Goal: Task Accomplishment & Management: Manage account settings

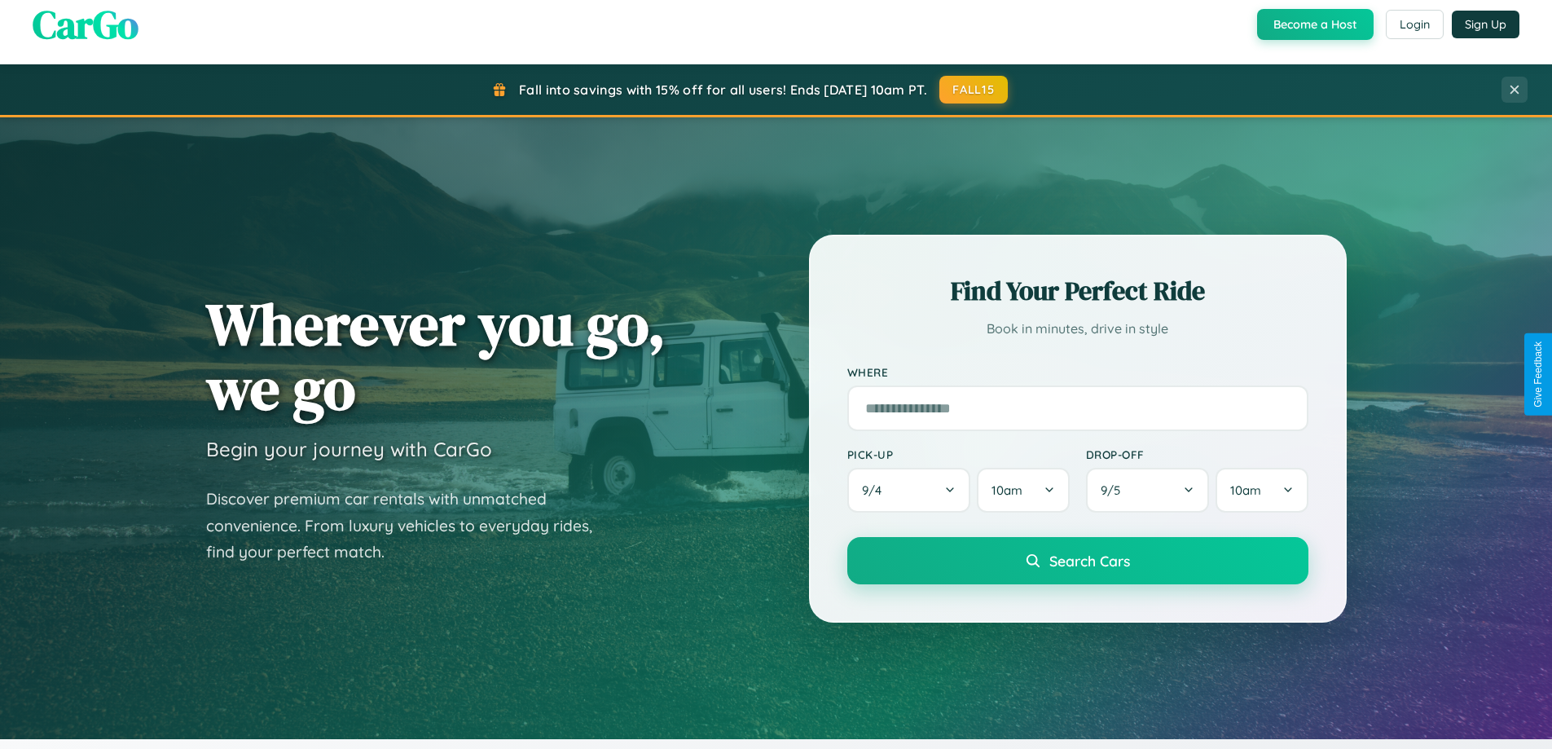
scroll to position [1121, 0]
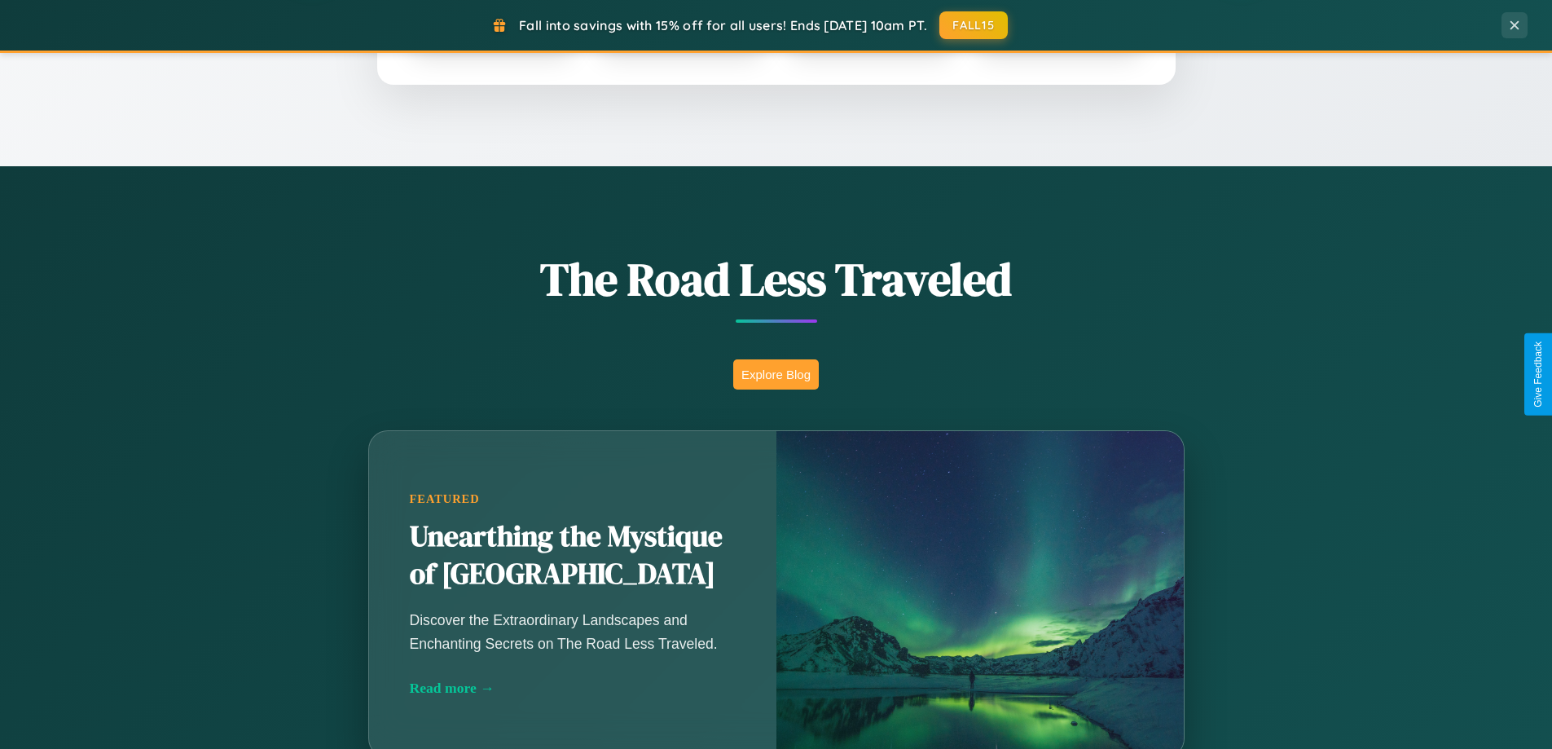
click at [776, 374] on button "Explore Blog" at bounding box center [776, 374] width 86 height 30
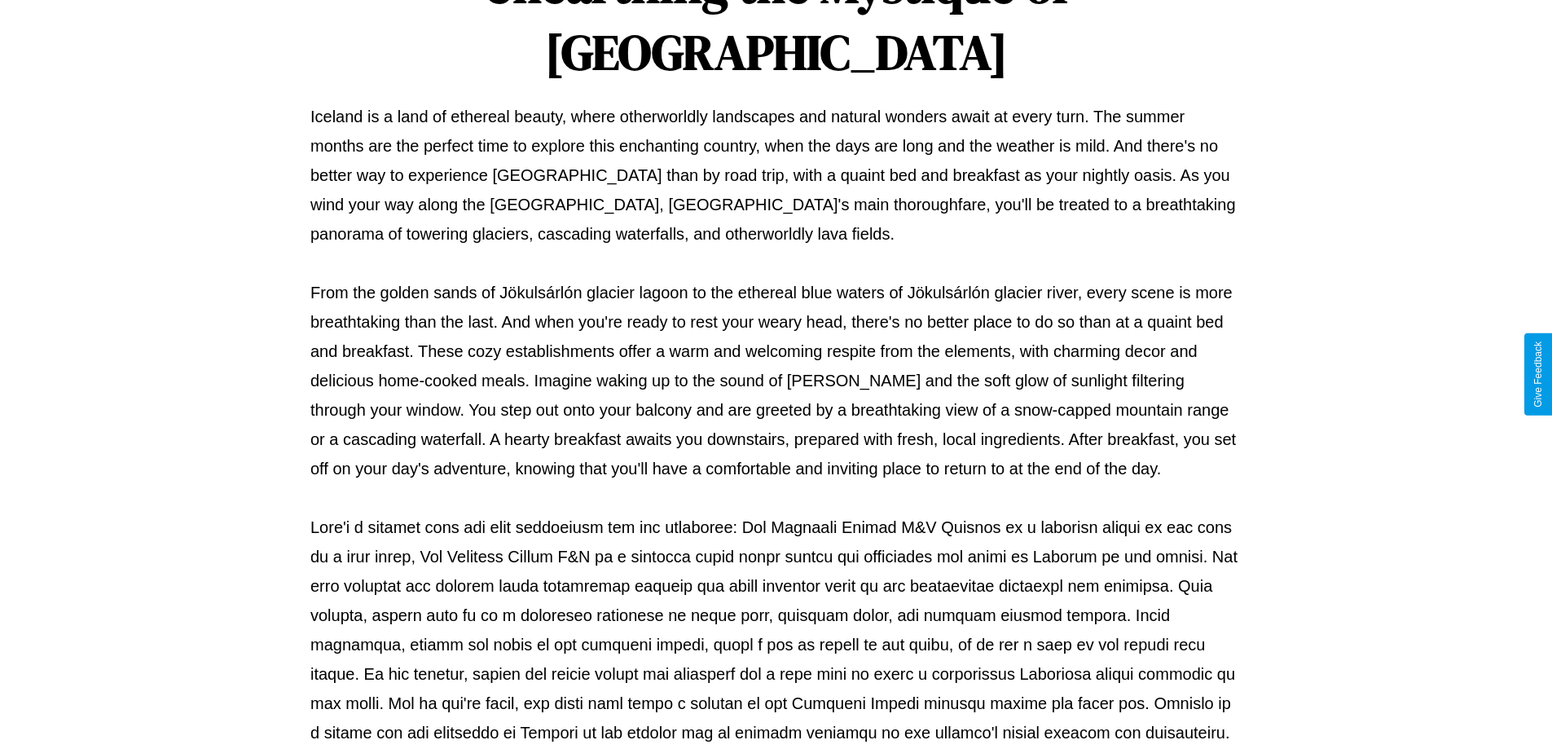
scroll to position [527, 0]
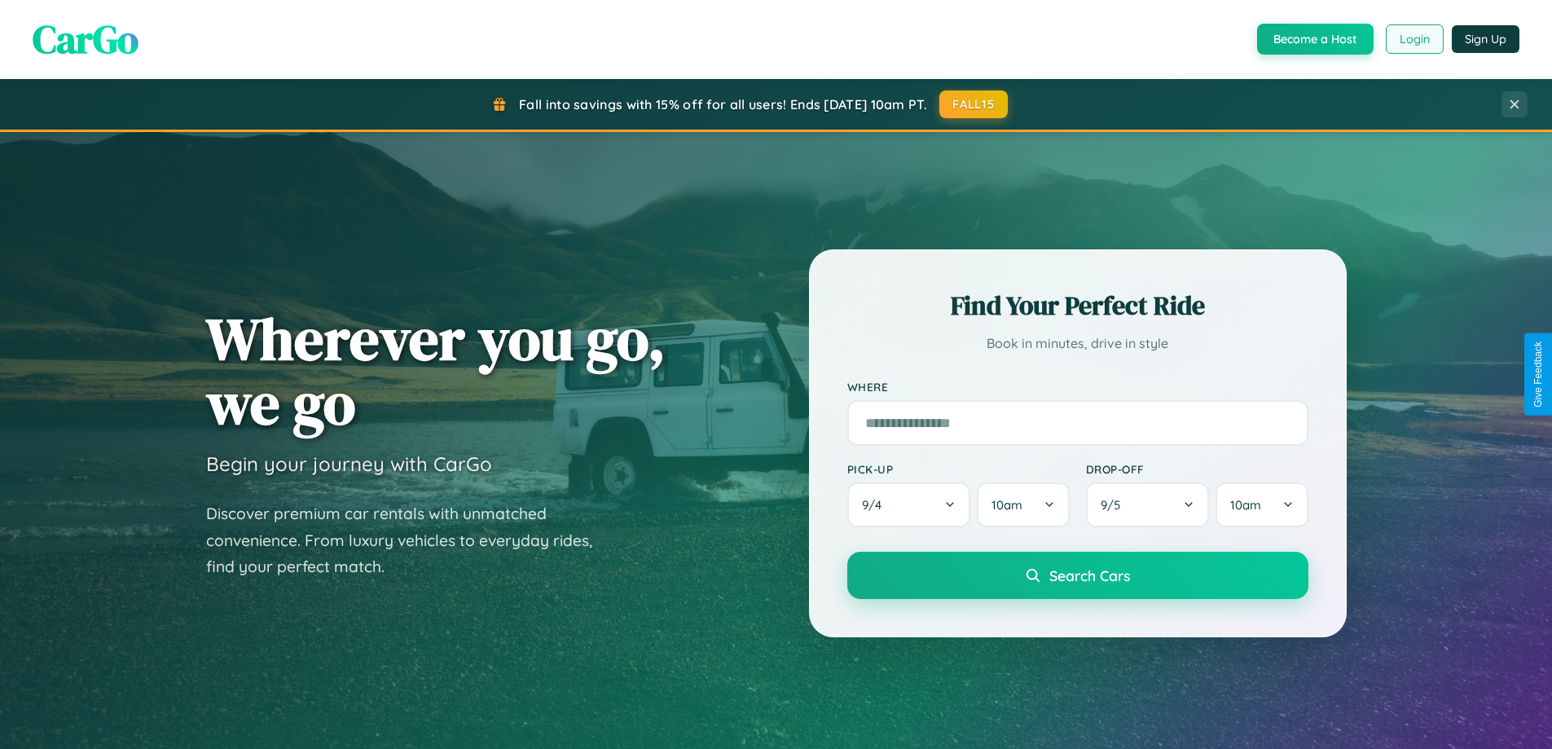
click at [1414, 39] on button "Login" at bounding box center [1415, 38] width 58 height 29
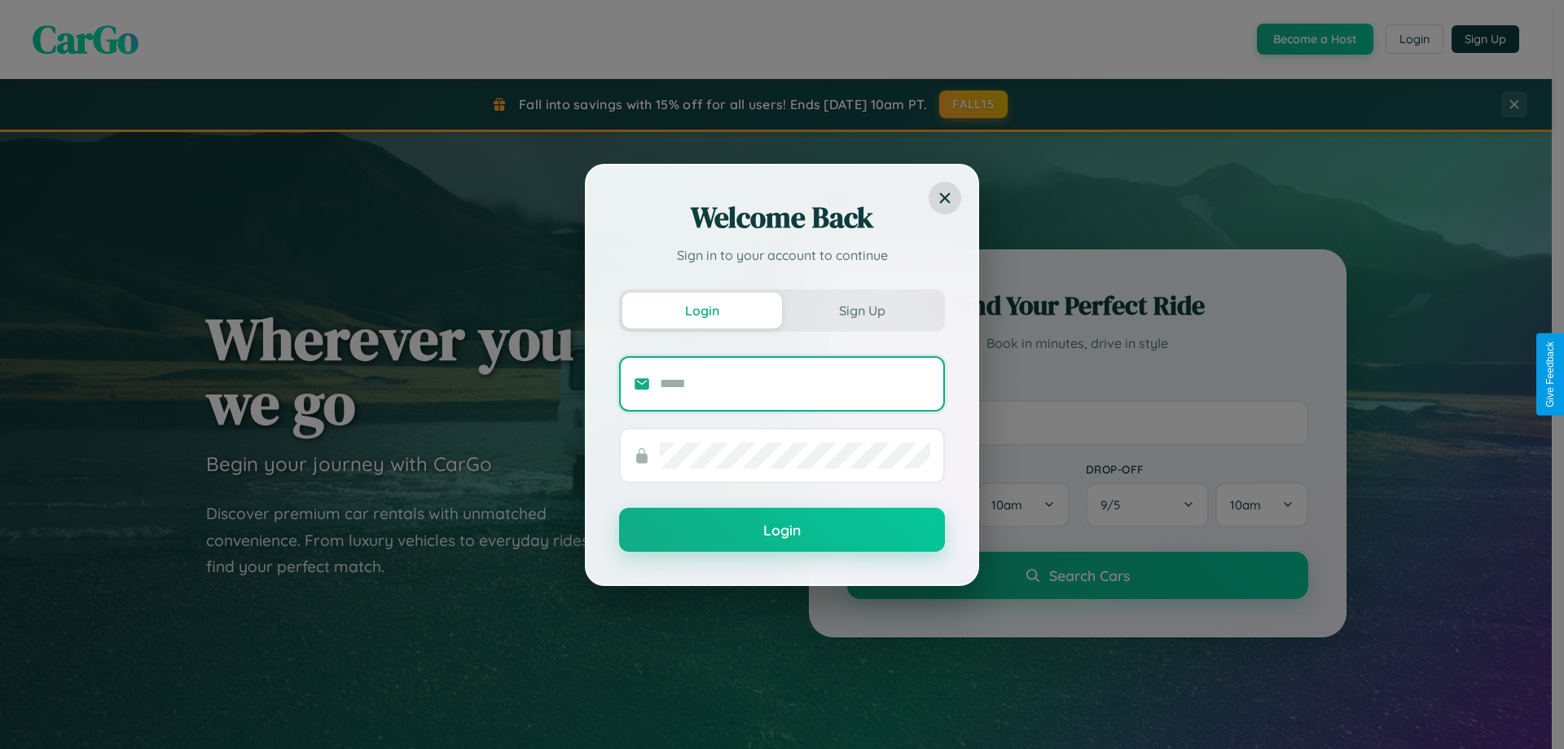
click at [795, 383] on input "text" at bounding box center [795, 384] width 270 height 26
type input "**********"
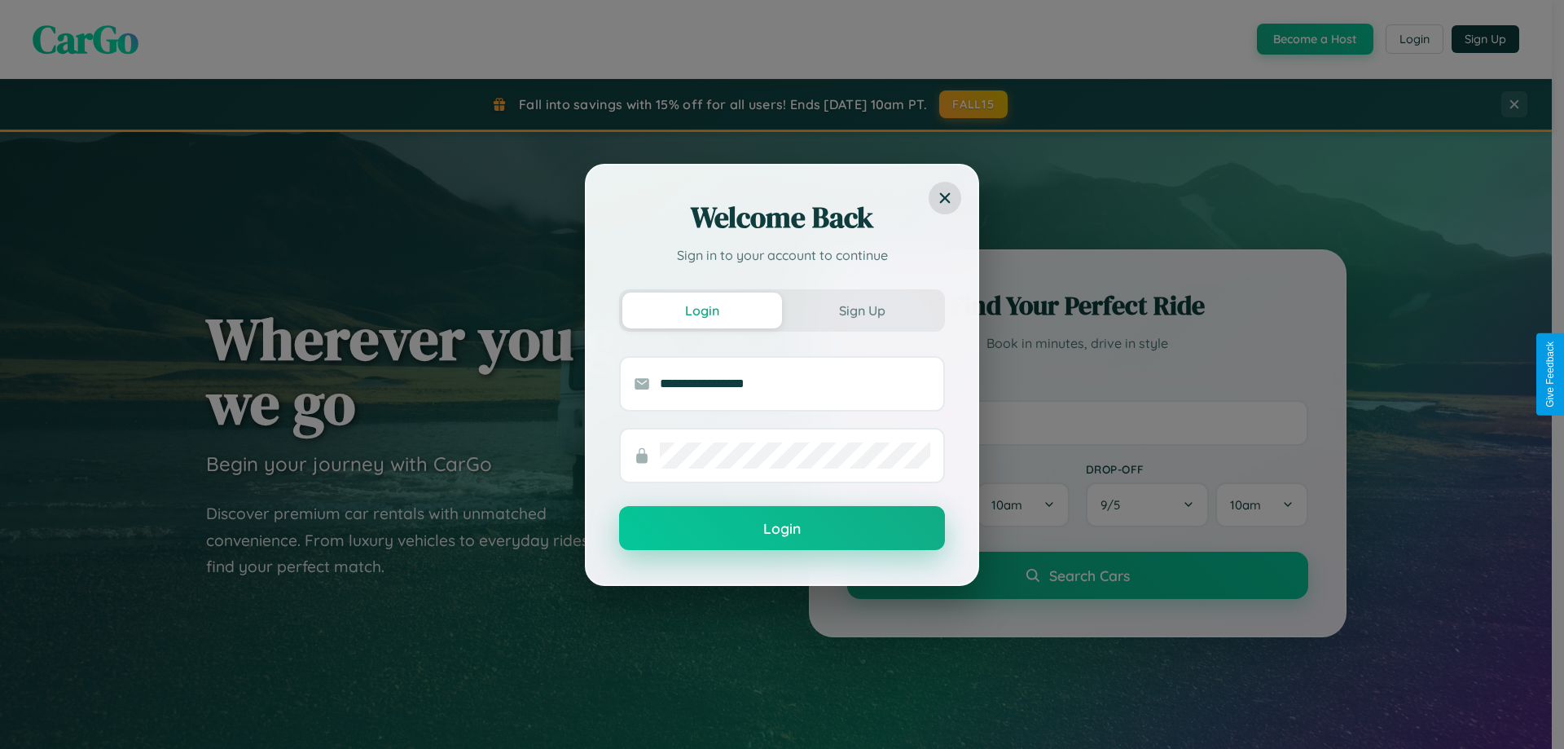
click at [782, 529] on button "Login" at bounding box center [782, 528] width 326 height 44
